Goal: Task Accomplishment & Management: Complete application form

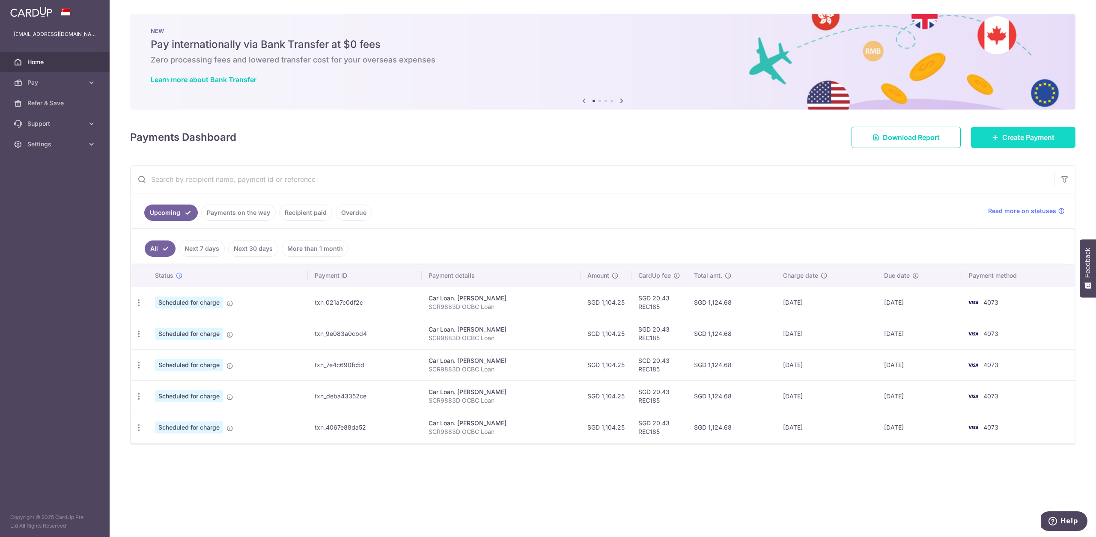
click at [989, 138] on link "Create Payment" at bounding box center [1023, 137] width 104 height 21
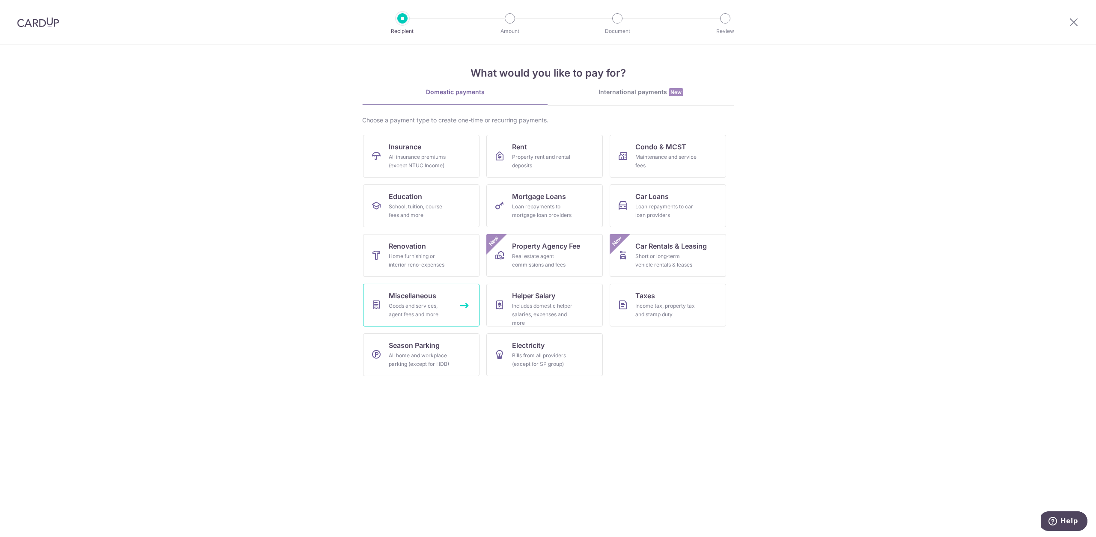
click at [443, 301] on link "Miscellaneous Goods and services, agent fees and more" at bounding box center [421, 305] width 116 height 43
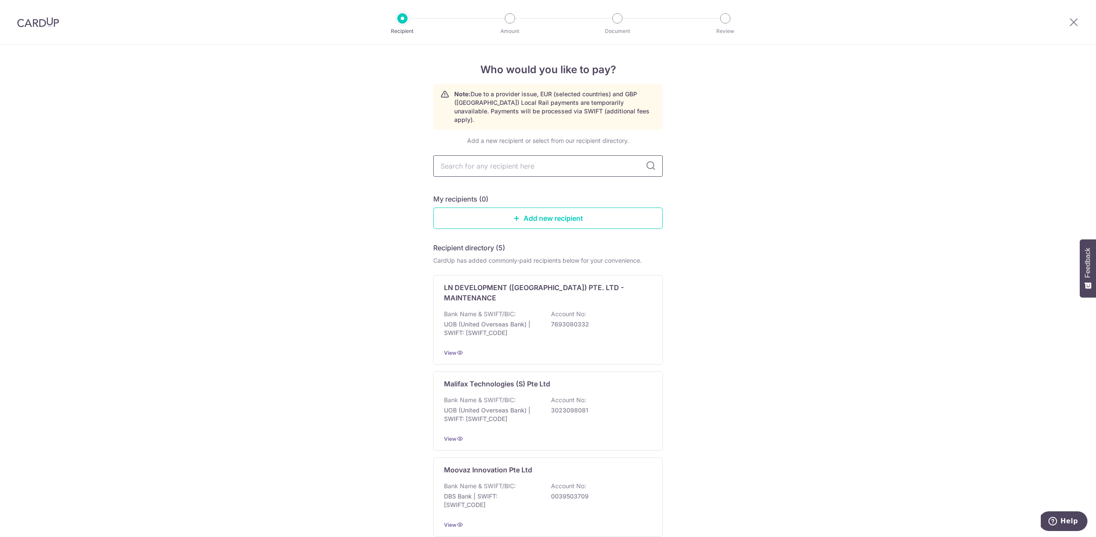
click at [572, 163] on input "text" at bounding box center [547, 165] width 229 height 21
click at [739, 190] on div "Who would you like to pay? Note: Due to a provider issue, EUR (selected countri…" at bounding box center [548, 416] width 1096 height 743
click at [644, 211] on link "Add new recipient" at bounding box center [547, 218] width 229 height 21
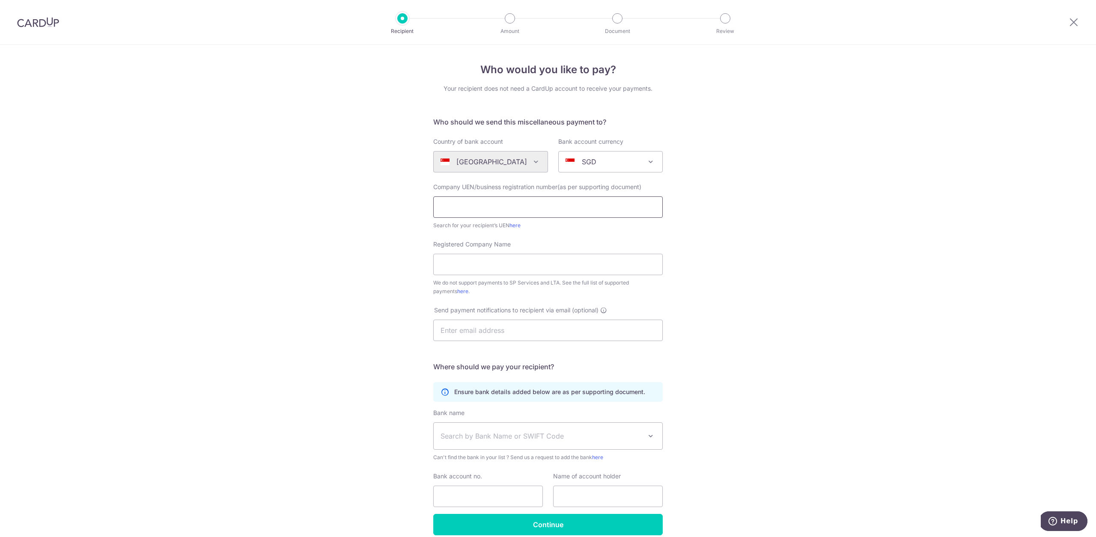
click at [493, 209] on input "text" at bounding box center [547, 206] width 229 height 21
paste input "08148400C"
type input "08148400C"
click at [480, 267] on input "Registered Company Name" at bounding box center [547, 264] width 229 height 21
type input "NGEE HUP MOTOR REPAIRER"
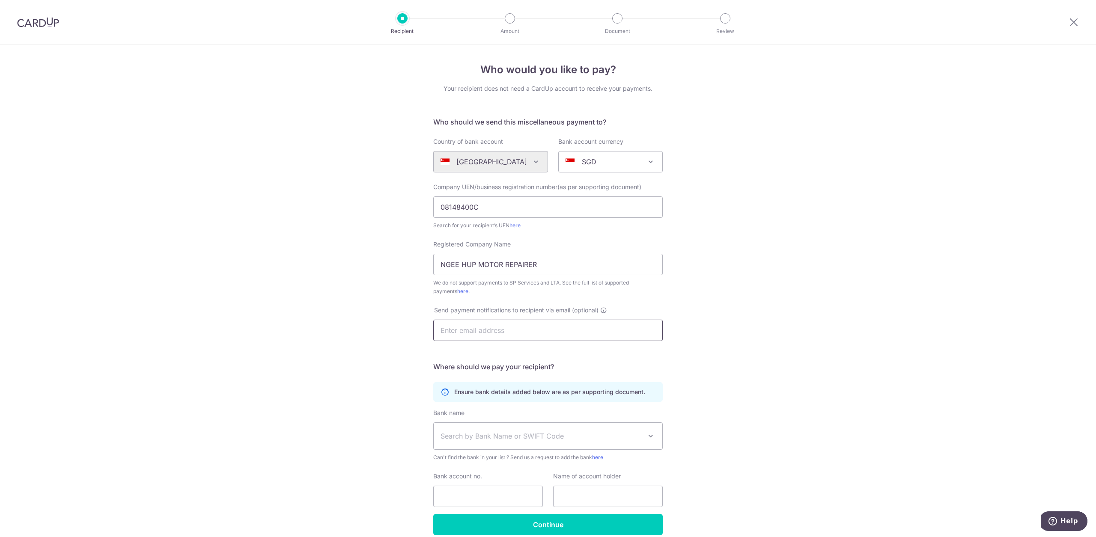
click at [483, 329] on input "text" at bounding box center [547, 330] width 229 height 21
paste input "08148400C"
type input "08148400C"
click at [530, 336] on input "text" at bounding box center [547, 330] width 229 height 21
type input "[EMAIL_ADDRESS][DOMAIN_NAME]"
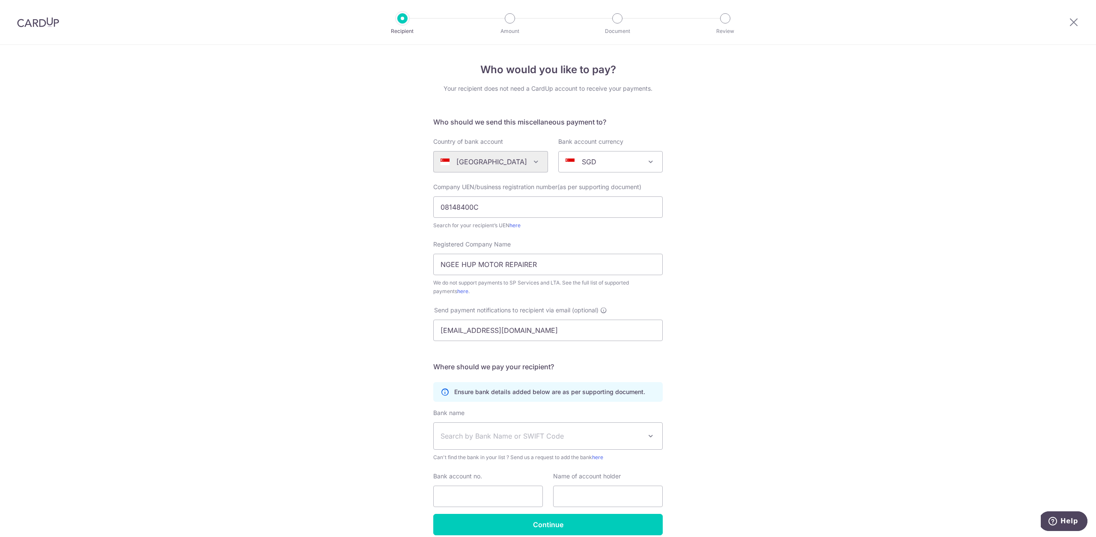
click at [502, 439] on span "Search by Bank Name or SWIFT Code" at bounding box center [541, 436] width 201 height 10
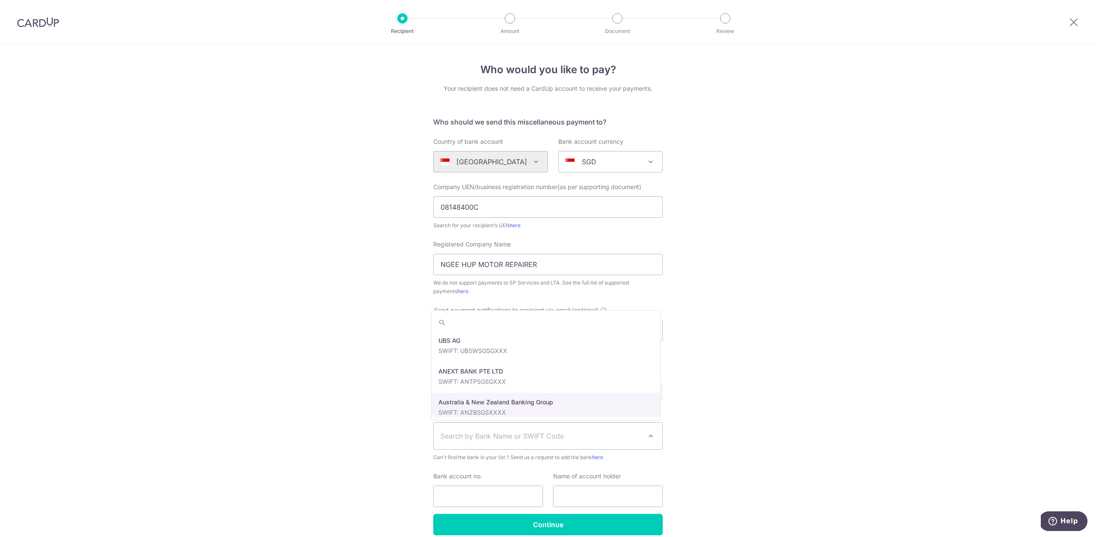
click at [728, 397] on div "Who would you like to pay? Your recipient does not need a CardUp account to rec…" at bounding box center [548, 310] width 1096 height 531
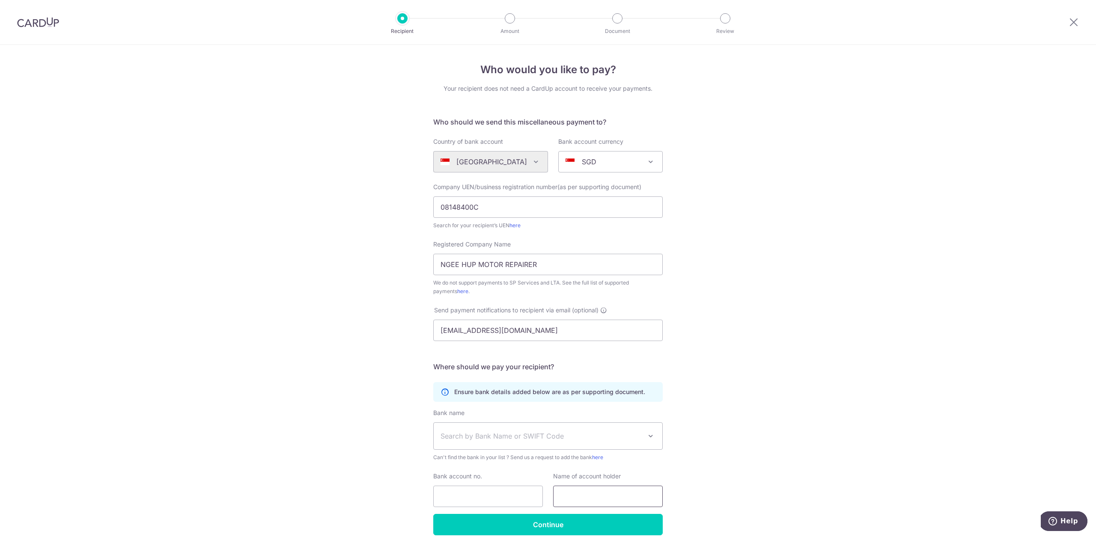
click at [580, 506] on input "text" at bounding box center [608, 496] width 110 height 21
click at [517, 268] on input "NGEE HUP MOTOR REPAIRER" at bounding box center [547, 264] width 229 height 21
click at [577, 493] on input "text" at bounding box center [608, 496] width 110 height 21
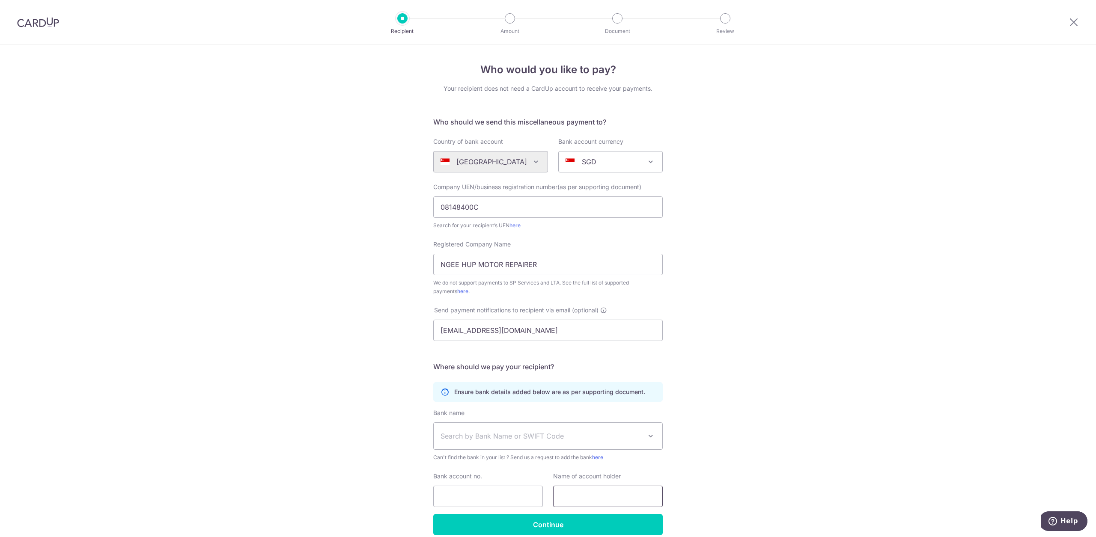
paste input "NGEE HUP MOTOR REPAIRER"
click at [622, 500] on input "NGEE HUP MOTOR REPAIRER" at bounding box center [608, 496] width 110 height 21
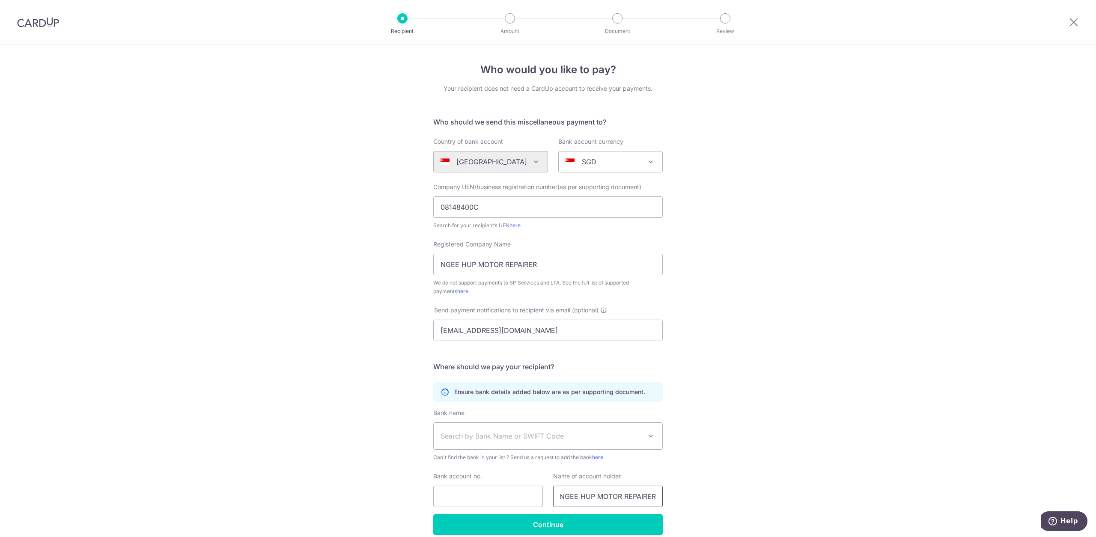
click at [622, 500] on input "NGEE HUP MOTOR REPAIRER" at bounding box center [608, 496] width 110 height 21
type input "[PERSON_NAME]"
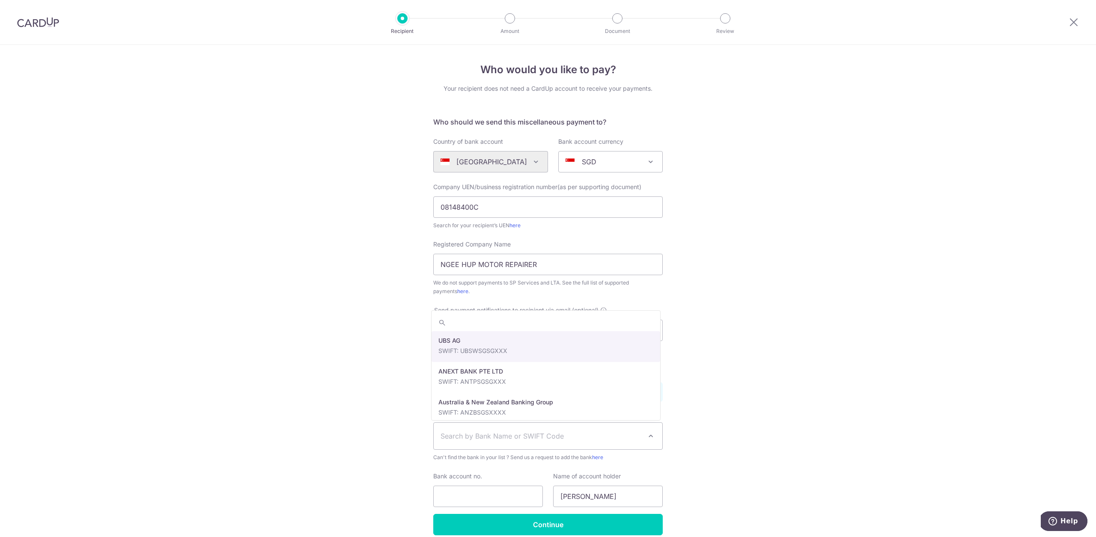
click at [591, 438] on span "Search by Bank Name or SWIFT Code" at bounding box center [541, 436] width 201 height 10
type input "posb"
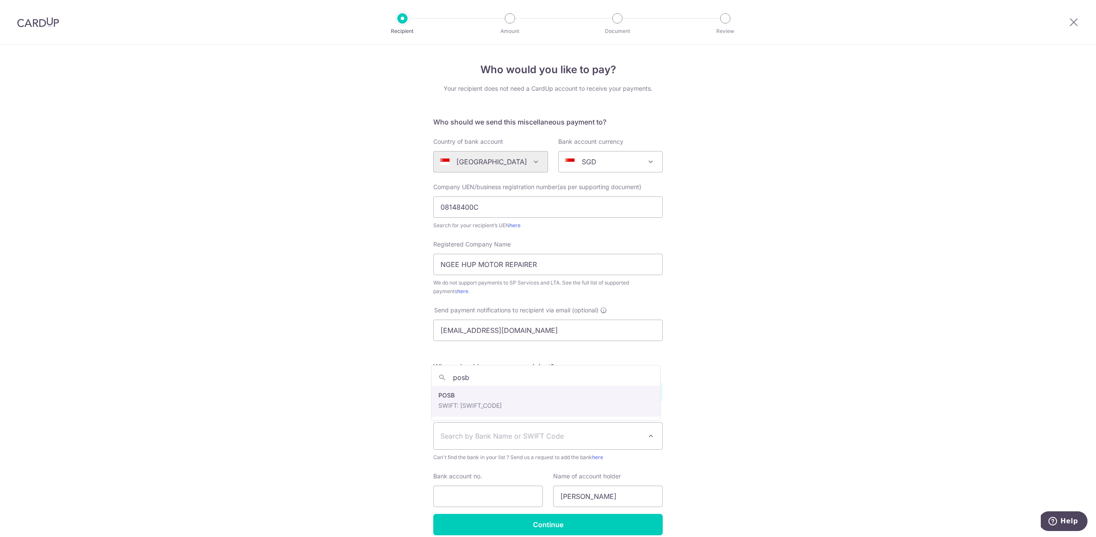
select select "19"
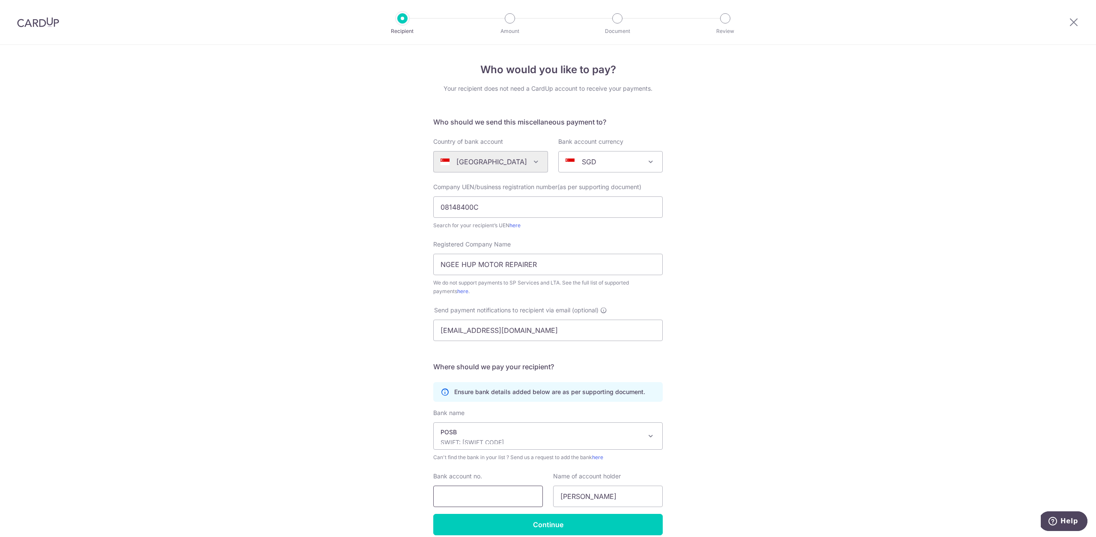
click at [497, 494] on input "Bank account no." at bounding box center [488, 496] width 110 height 21
paste input "[PHONE_NUMBER]"
click at [475, 496] on input "[PHONE_NUMBER]" at bounding box center [488, 496] width 110 height 21
click at [479, 496] on input "[PHONE_NUMBER]" at bounding box center [488, 496] width 110 height 21
type input "030144546"
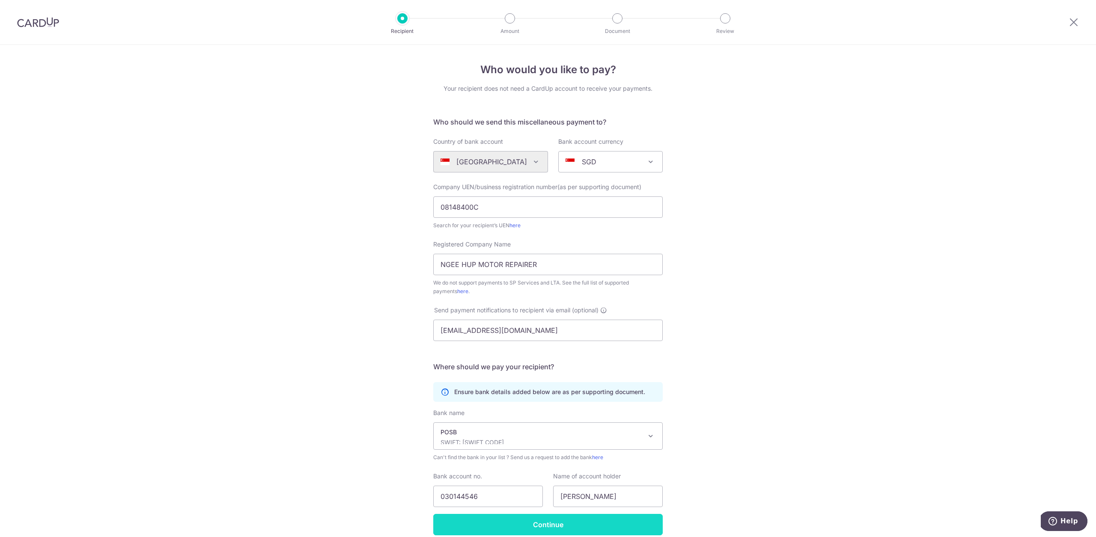
click at [586, 529] on input "Continue" at bounding box center [547, 524] width 229 height 21
